Goal: Task Accomplishment & Management: Use online tool/utility

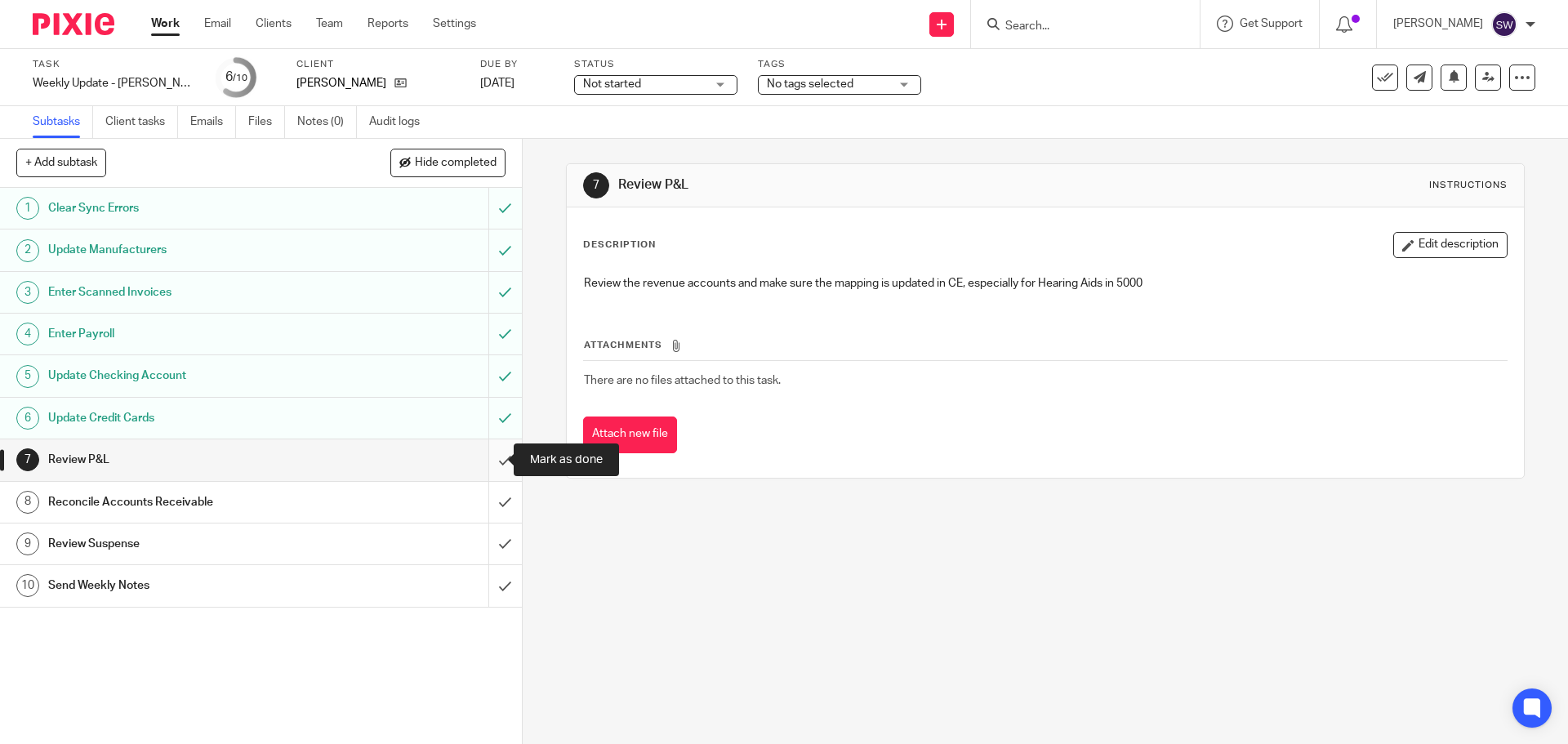
click at [491, 457] on input "submit" at bounding box center [260, 460] width 522 height 40
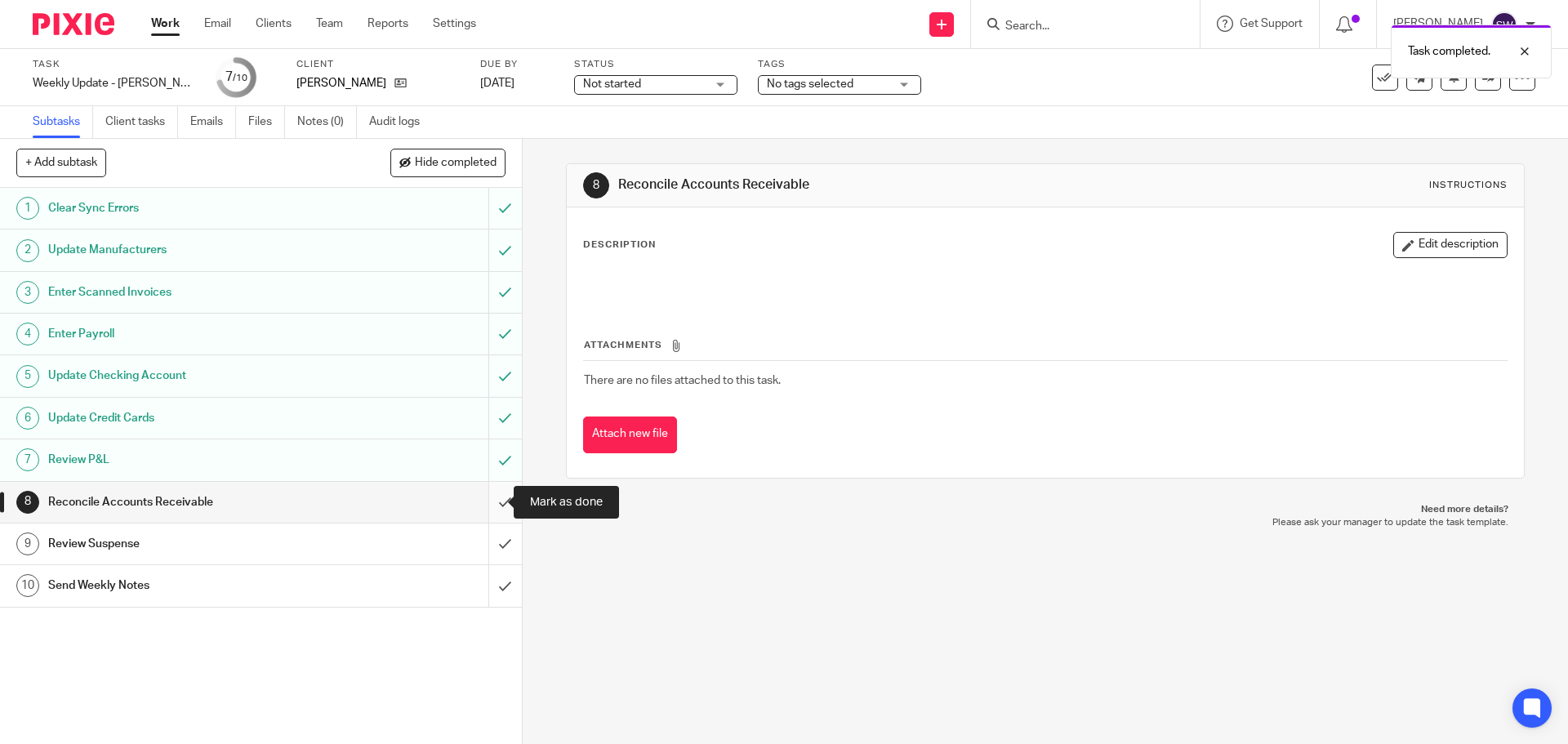
click at [481, 497] on input "submit" at bounding box center [260, 502] width 522 height 40
